Goal: Transaction & Acquisition: Purchase product/service

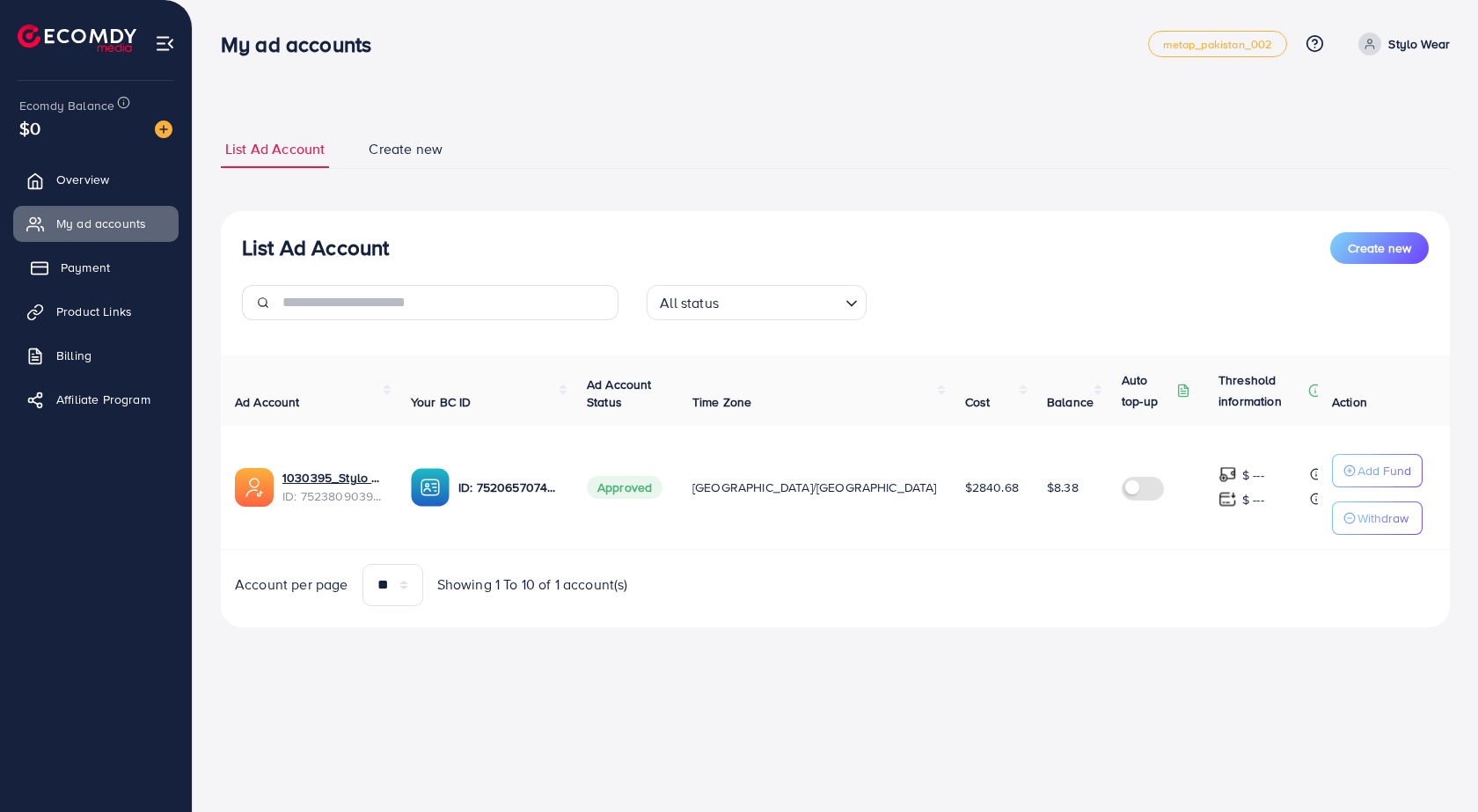
click at [109, 270] on span "Payment" at bounding box center [85, 267] width 50 height 18
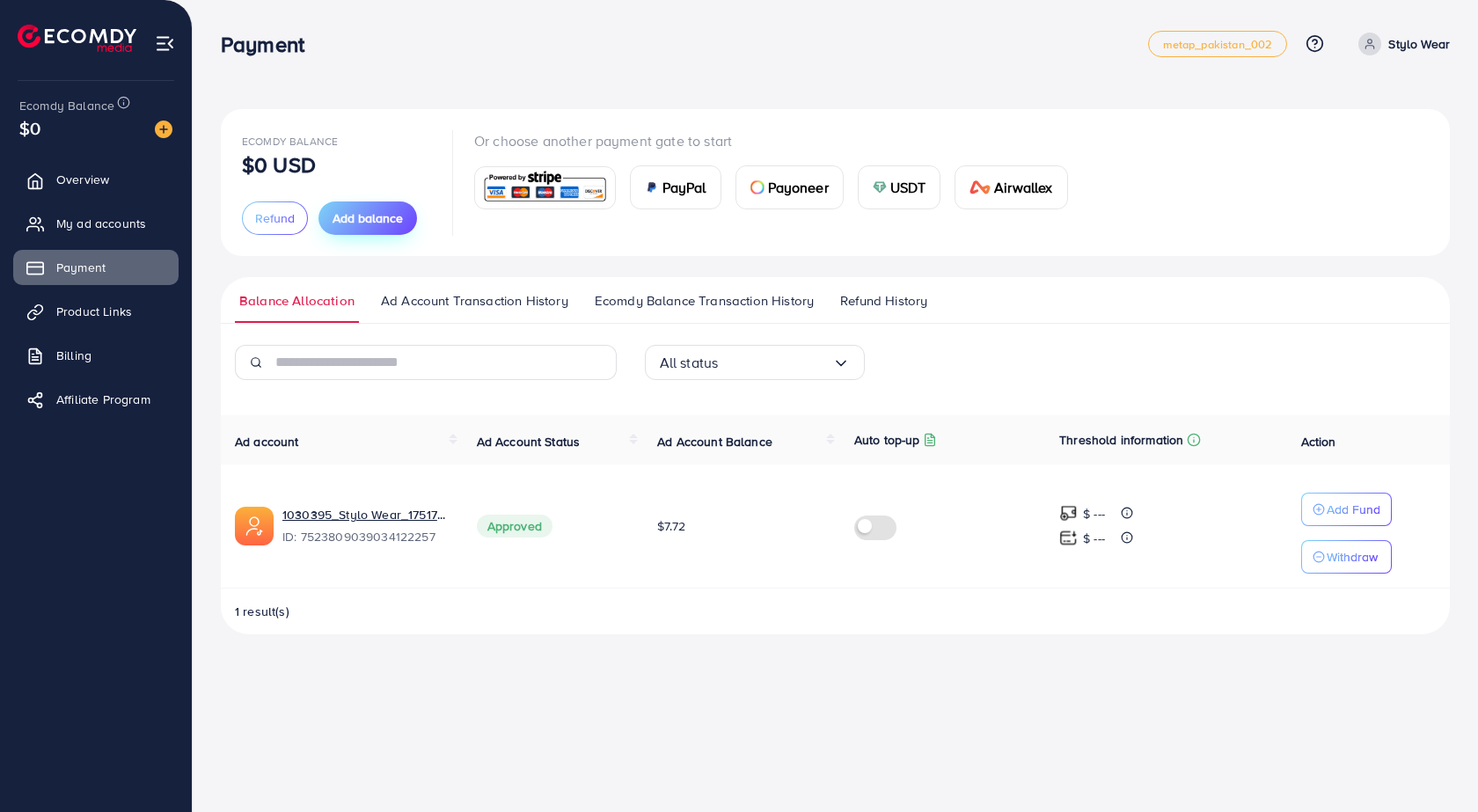
click at [340, 223] on span "Add balance" at bounding box center [367, 219] width 71 height 18
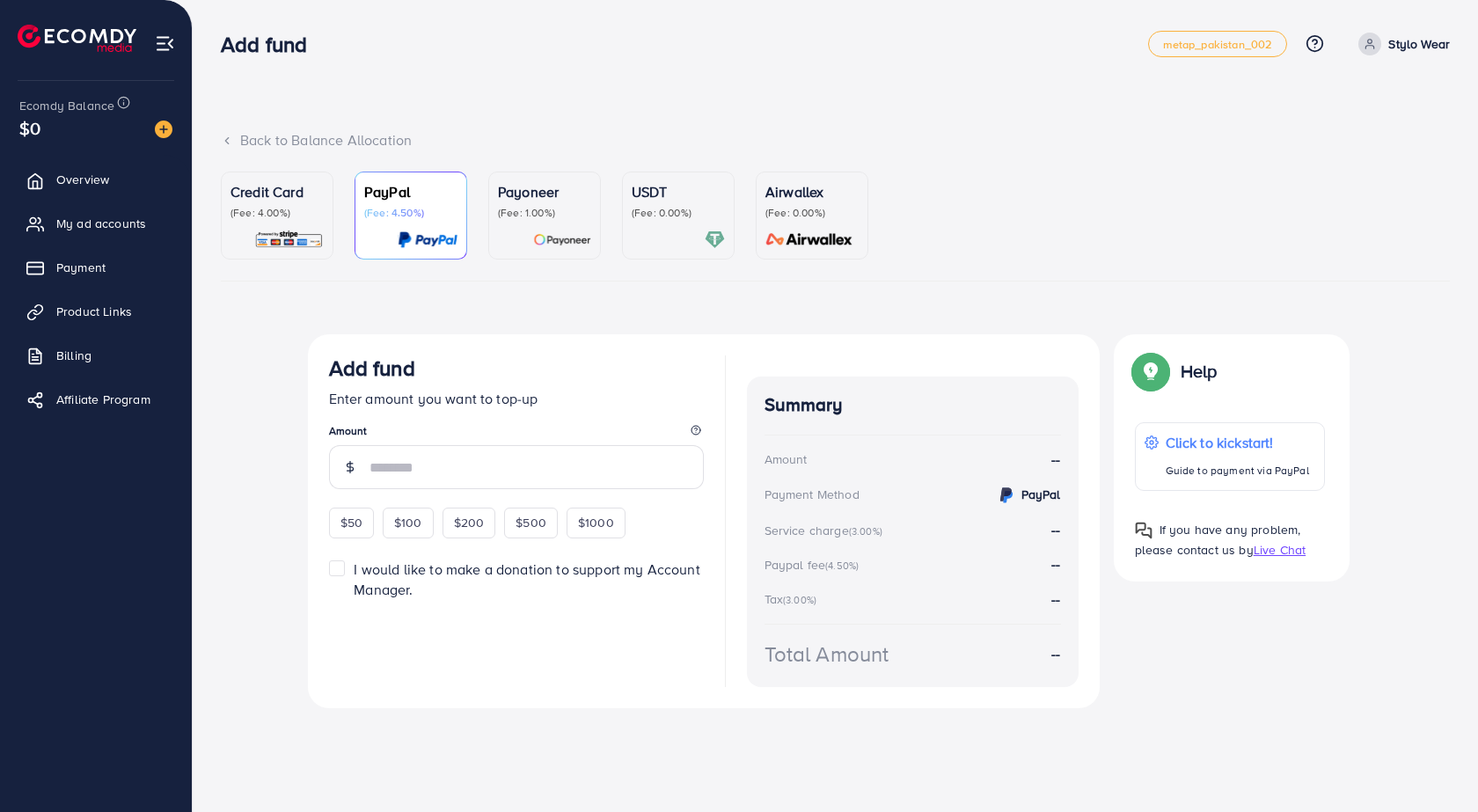
click at [301, 244] on img at bounding box center [289, 240] width 70 height 20
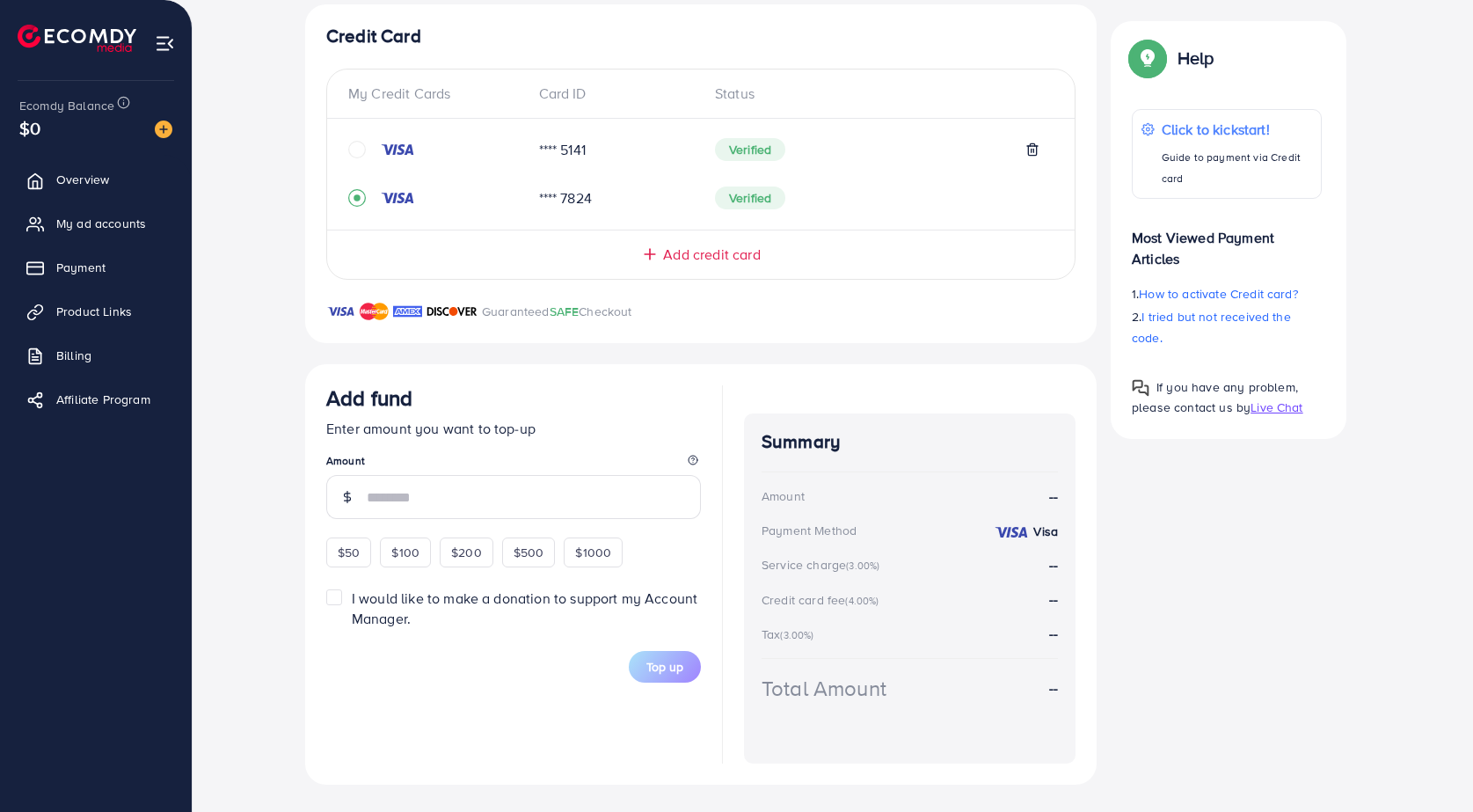
scroll to position [331, 0]
click at [344, 540] on div "$50" at bounding box center [348, 552] width 45 height 30
type input "**"
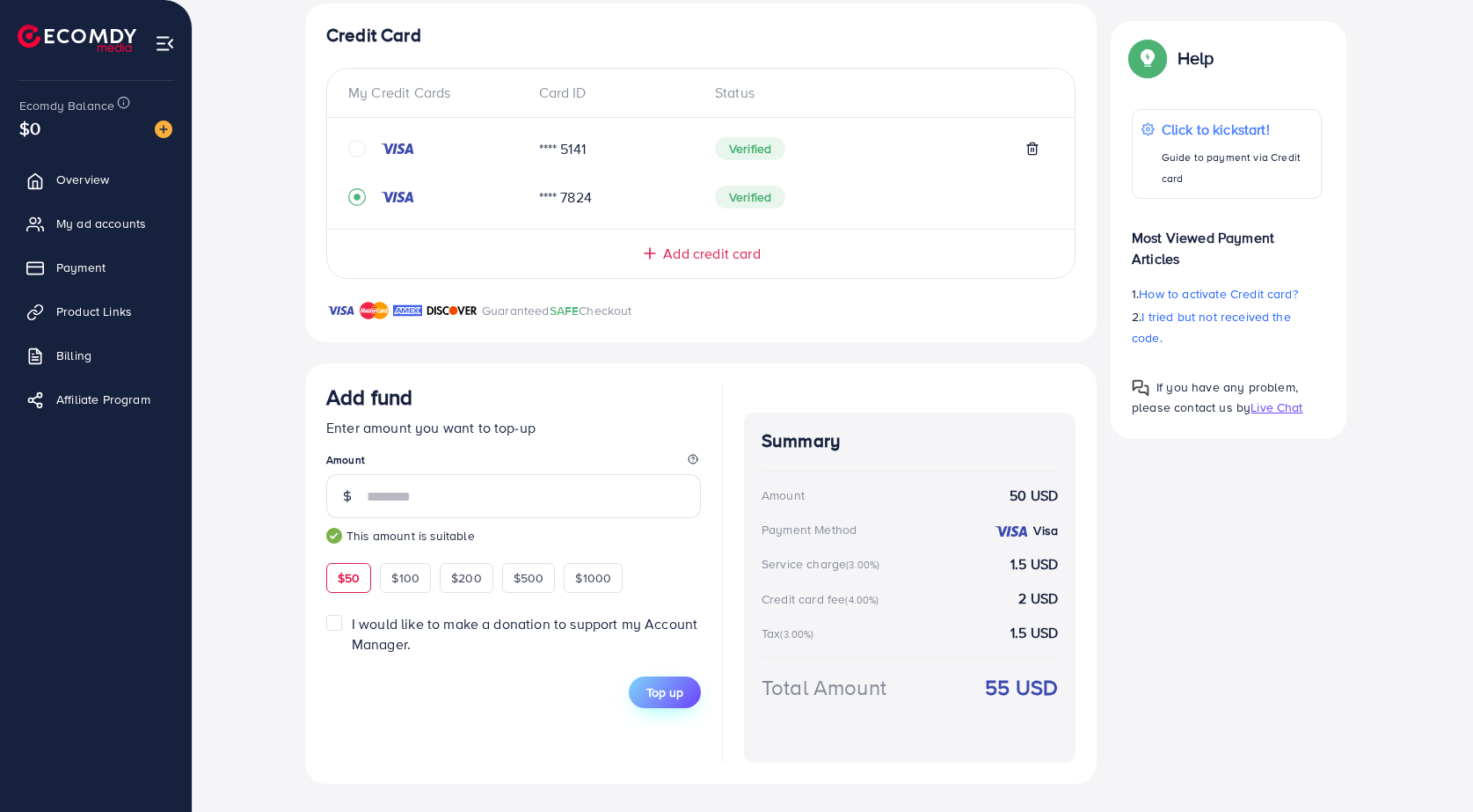
click at [671, 686] on span "Top up" at bounding box center [664, 693] width 37 height 18
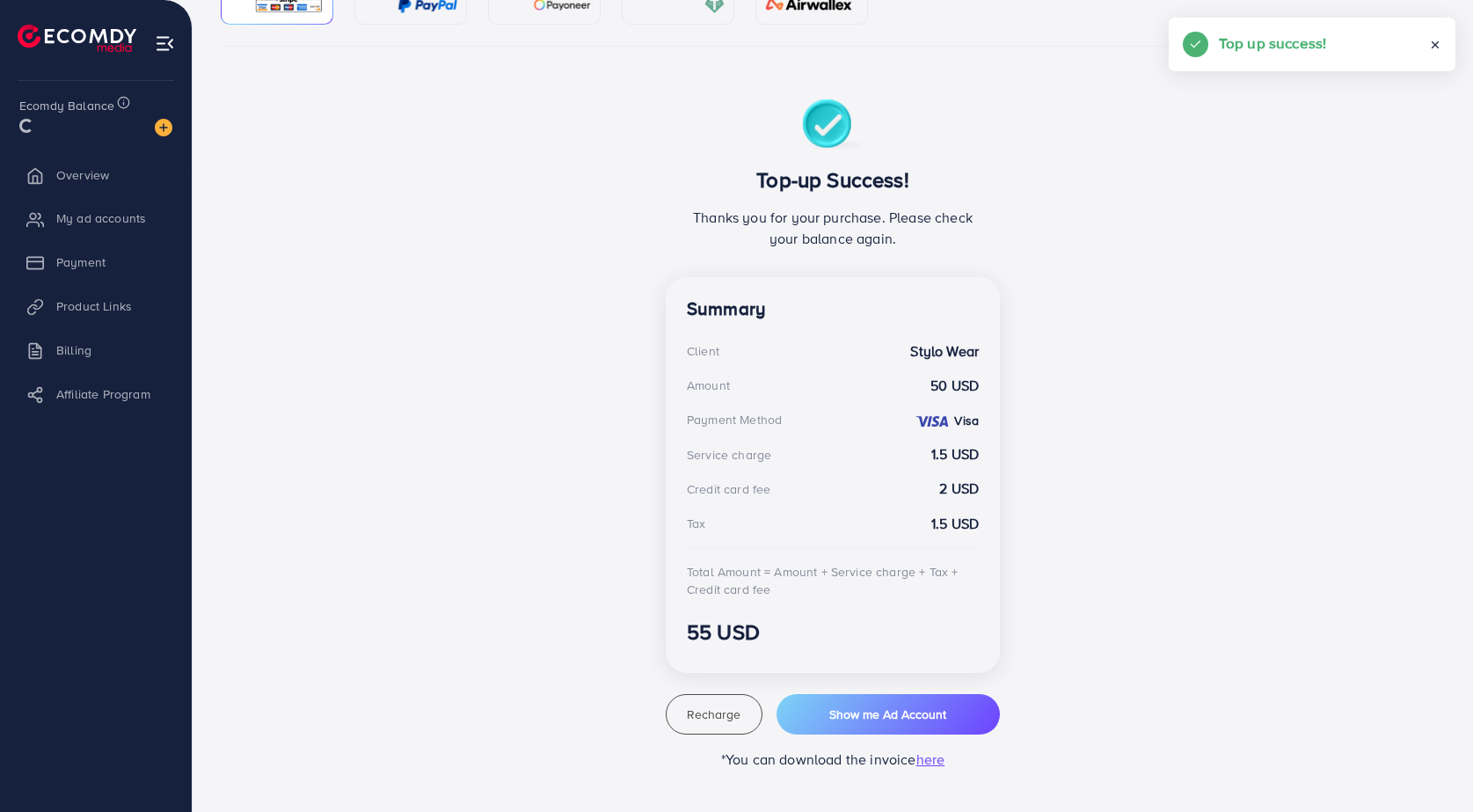
scroll to position [235, 0]
